Goal: Transaction & Acquisition: Subscribe to service/newsletter

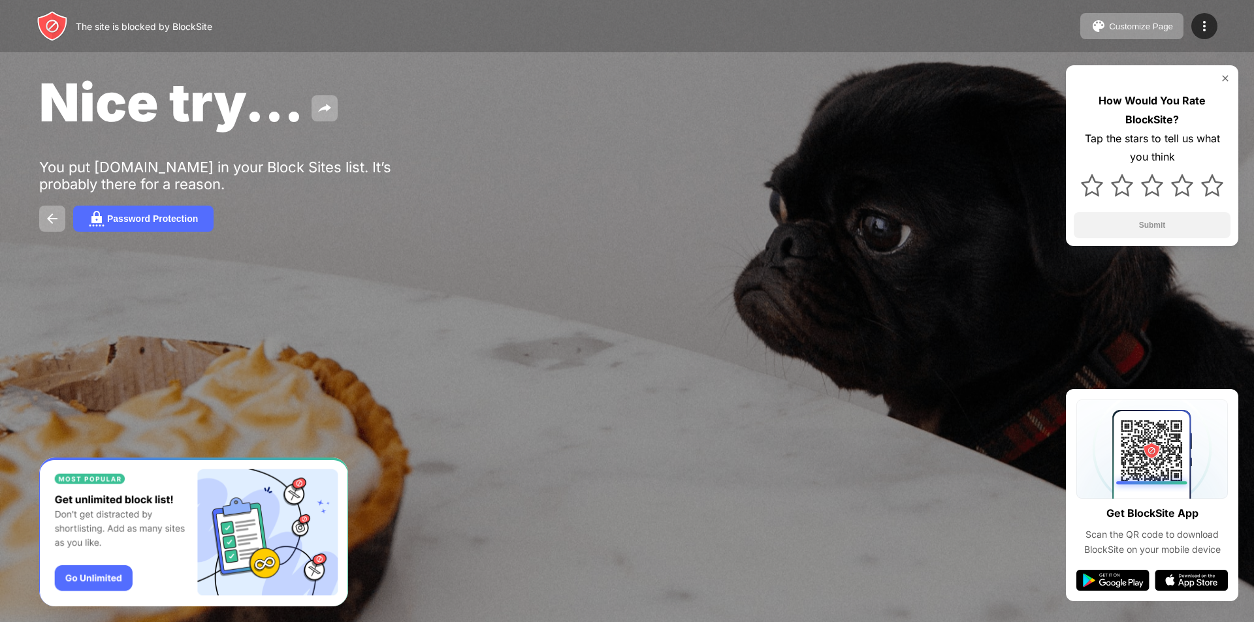
click at [154, 205] on div "Nice try... You put youtube.com in your Block Sites list. It’s probably there f…" at bounding box center [627, 151] width 1254 height 302
click at [152, 214] on div "Password Protection" at bounding box center [152, 219] width 91 height 10
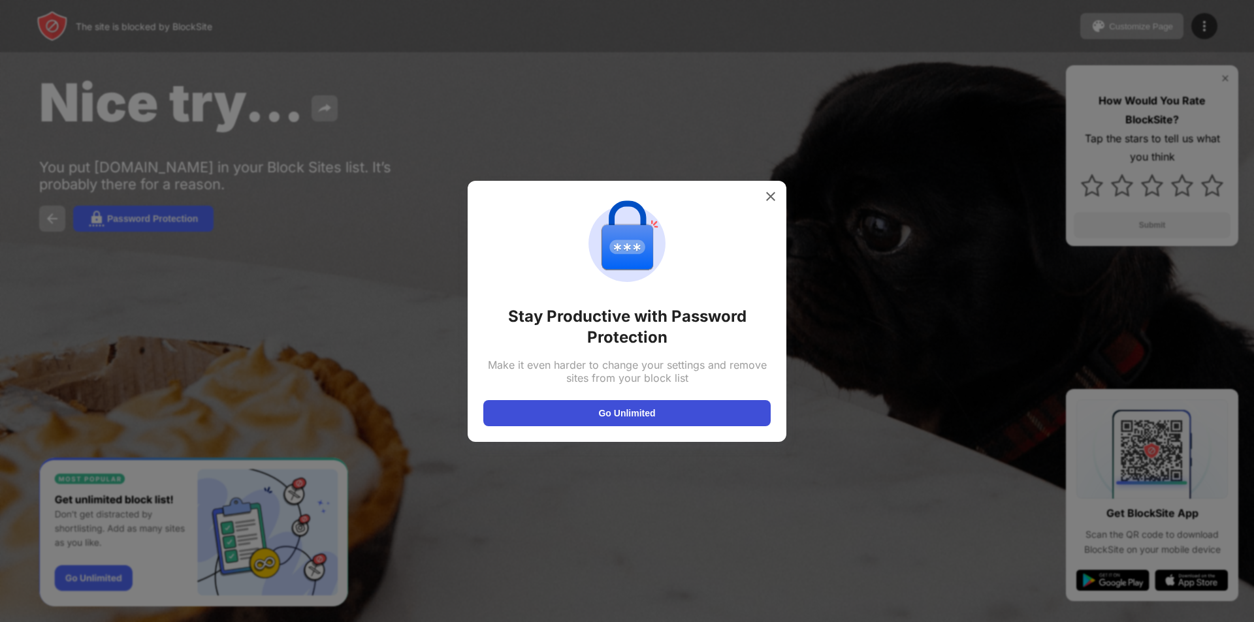
click at [582, 406] on button "Go Unlimited" at bounding box center [626, 413] width 287 height 26
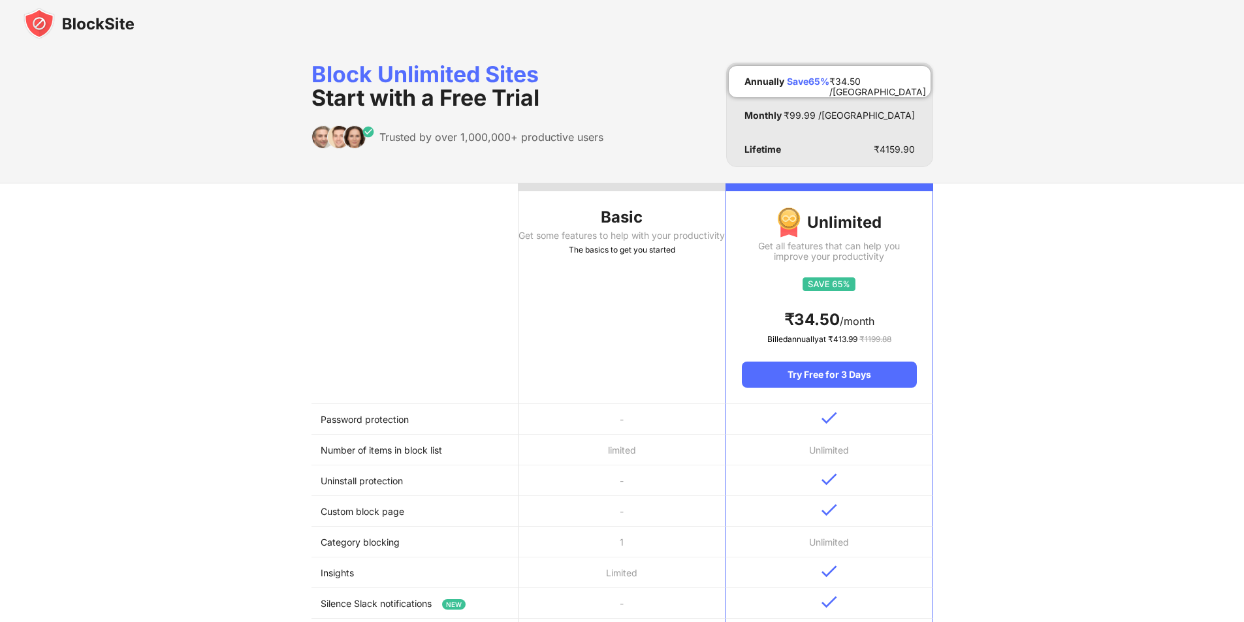
click at [598, 292] on th "Basic Get some features to help with your productivity The basics to get you st…" at bounding box center [622, 294] width 207 height 221
